Goal: Information Seeking & Learning: Find specific fact

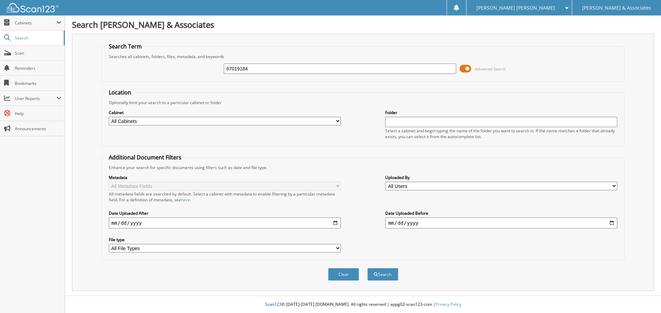
type input "67019184"
click at [367, 268] on button "Search" at bounding box center [382, 274] width 31 height 13
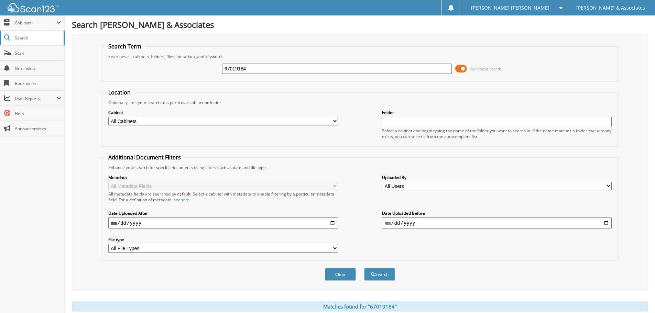
click at [29, 39] on span "Search" at bounding box center [37, 38] width 45 height 6
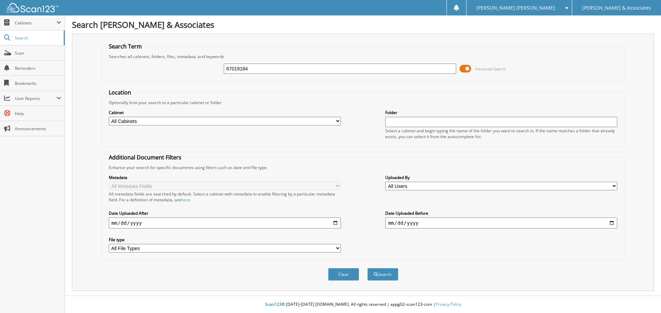
type input "67019184"
click at [367, 268] on button "Search" at bounding box center [382, 274] width 31 height 13
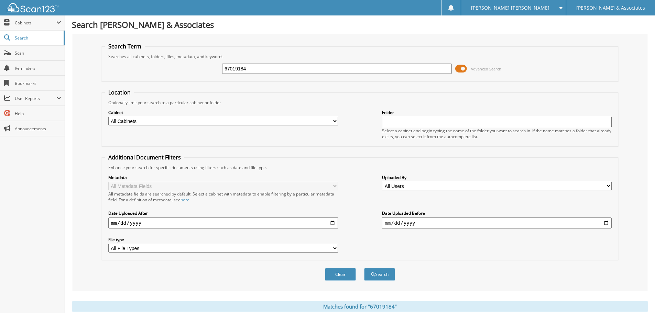
click at [464, 67] on span at bounding box center [462, 69] width 12 height 10
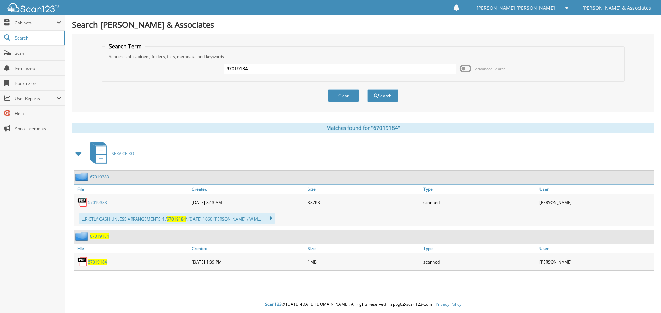
click at [464, 67] on span at bounding box center [465, 69] width 12 height 10
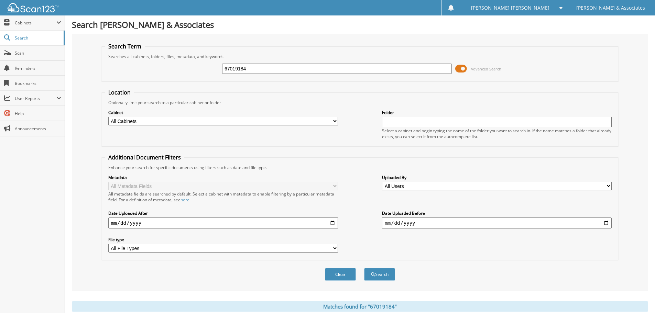
click at [463, 65] on span at bounding box center [462, 69] width 12 height 10
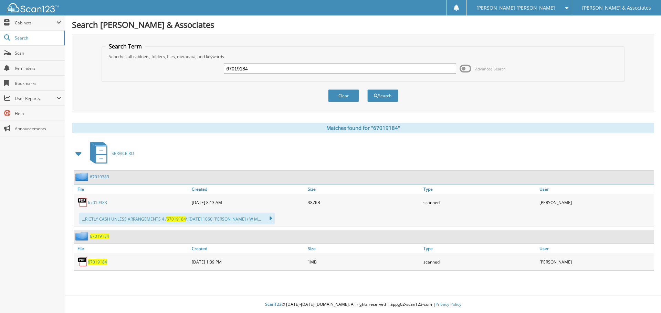
click at [99, 263] on span "67019184" at bounding box center [97, 262] width 19 height 6
